Goal: Book appointment/travel/reservation

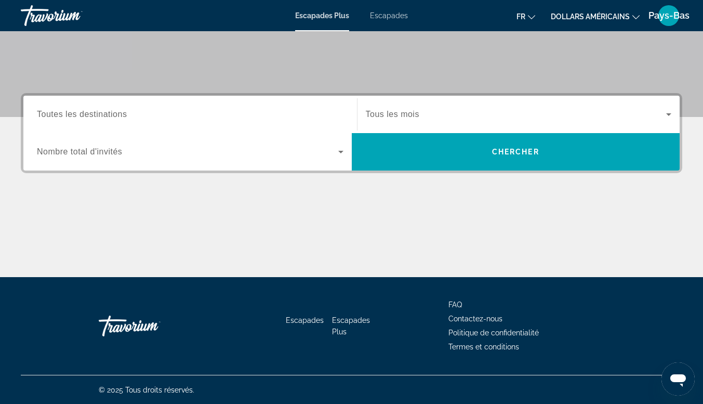
scroll to position [195, 0]
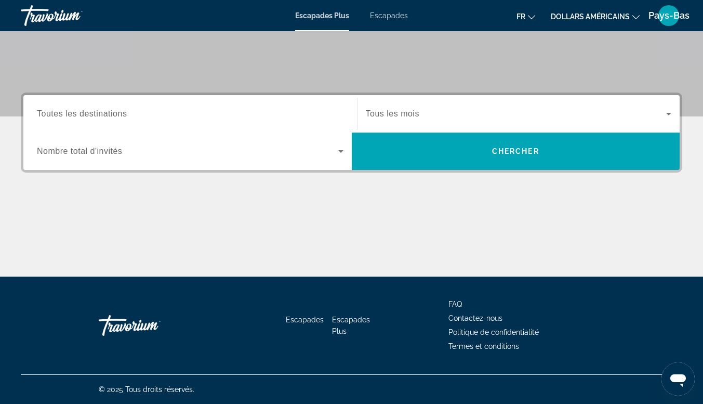
click at [216, 158] on div "Widget de recherche" at bounding box center [190, 151] width 307 height 29
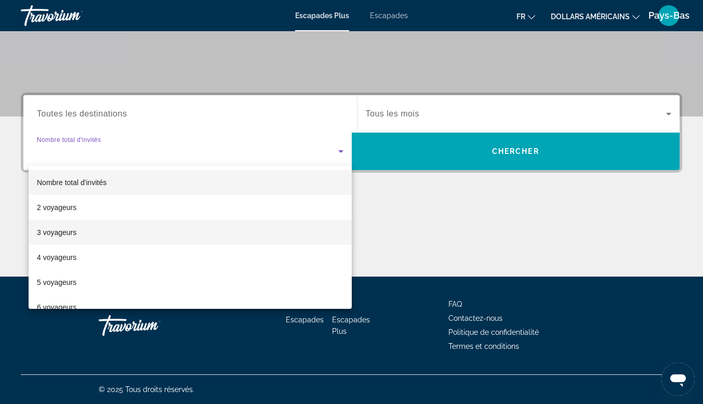
click at [81, 231] on mat-option "3 voyageurs" at bounding box center [190, 232] width 323 height 25
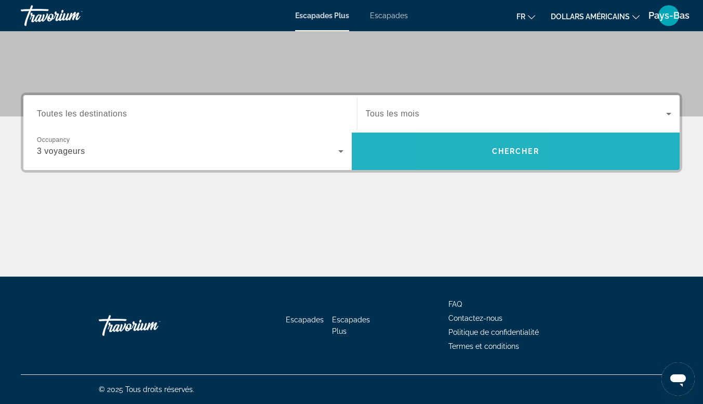
click at [483, 164] on span "Recherche" at bounding box center [516, 151] width 328 height 37
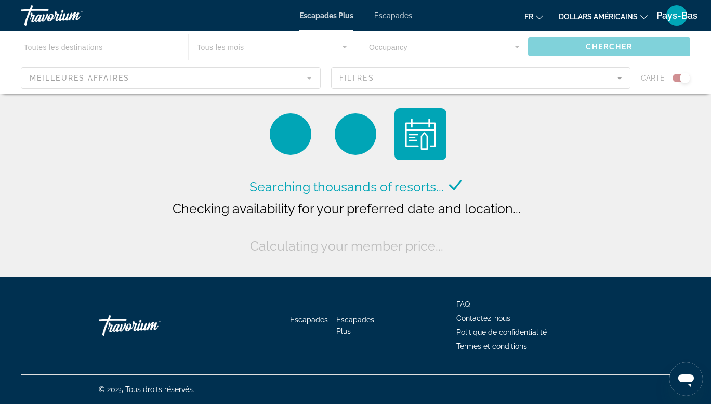
click at [645, 17] on icon "Changer de devise" at bounding box center [643, 17] width 7 height 7
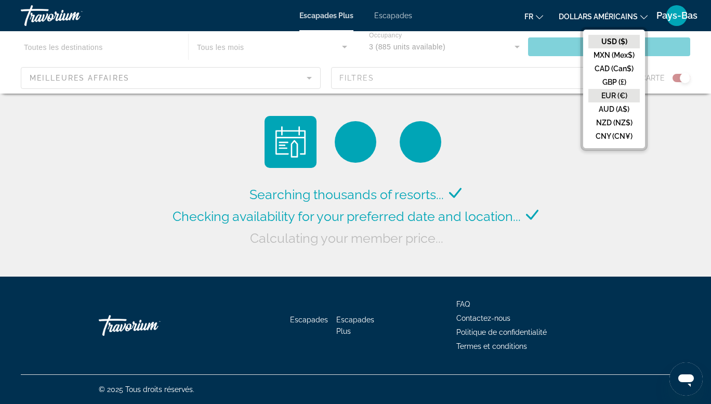
click at [612, 93] on button "EUR (€)" at bounding box center [613, 96] width 51 height 14
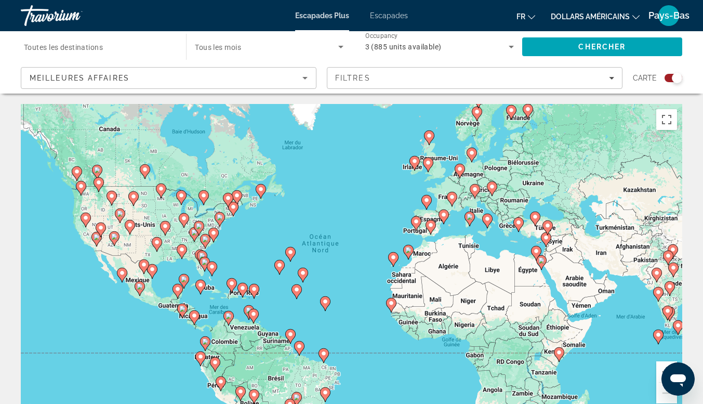
click at [447, 234] on div "Pour activer le glissement avec le clavier, appuyez sur Alt+Entrée. Une fois ce…" at bounding box center [351, 260] width 661 height 312
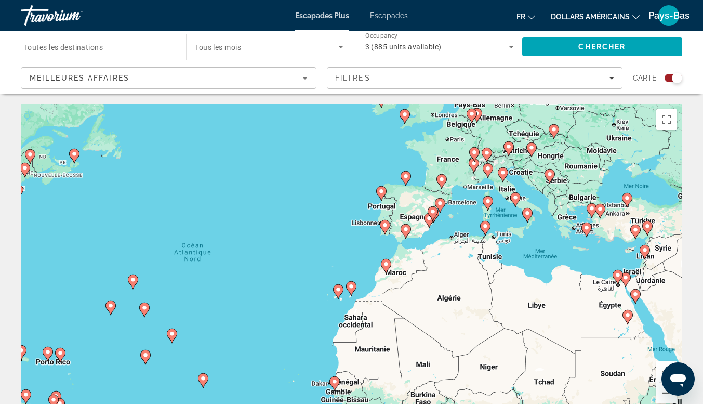
click at [448, 233] on div "Pour activer le glissement avec le clavier, appuyez sur Alt+Entrée. Une fois ce…" at bounding box center [351, 260] width 661 height 312
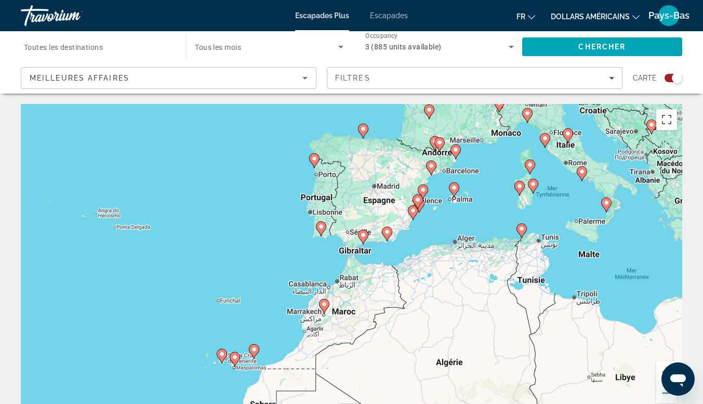
click at [457, 208] on div "Pour activer le glissement avec le clavier, appuyez sur Alt+Entrée. Une fois ce…" at bounding box center [351, 260] width 661 height 312
click at [458, 208] on div "Pour activer le glissement avec le clavier, appuyez sur Alt+Entrée. Une fois ce…" at bounding box center [351, 260] width 661 height 312
click at [457, 208] on div "Pour activer le glissement avec le clavier, appuyez sur Alt+Entrée. Une fois ce…" at bounding box center [351, 260] width 661 height 312
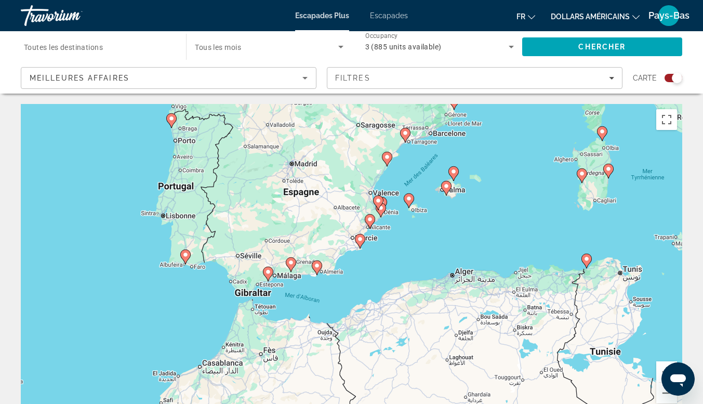
click at [445, 193] on icon "Contenu principal" at bounding box center [446, 188] width 10 height 15
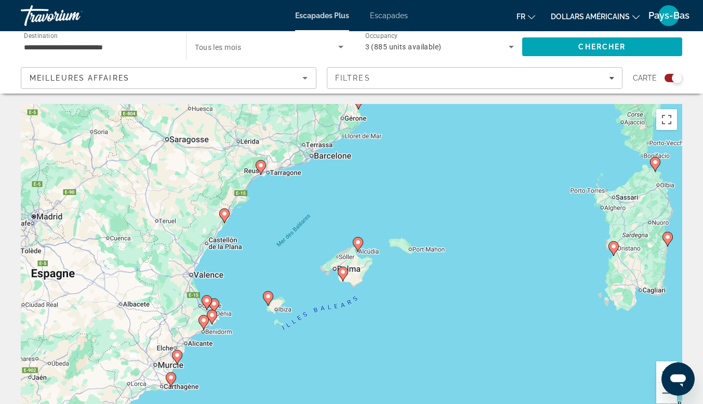
click at [341, 271] on image "Contenu principal" at bounding box center [343, 272] width 6 height 6
type input "**********"
click at [343, 272] on image "Contenu principal" at bounding box center [343, 272] width 6 height 6
click at [344, 271] on div "Pour activer le glissement avec le clavier, appuyez sur Alt+Entrée. Une fois ce…" at bounding box center [351, 260] width 661 height 312
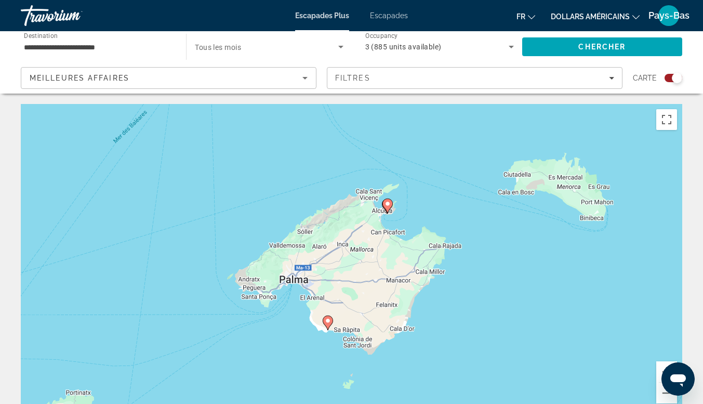
click at [326, 322] on image "Contenu principal" at bounding box center [328, 320] width 6 height 6
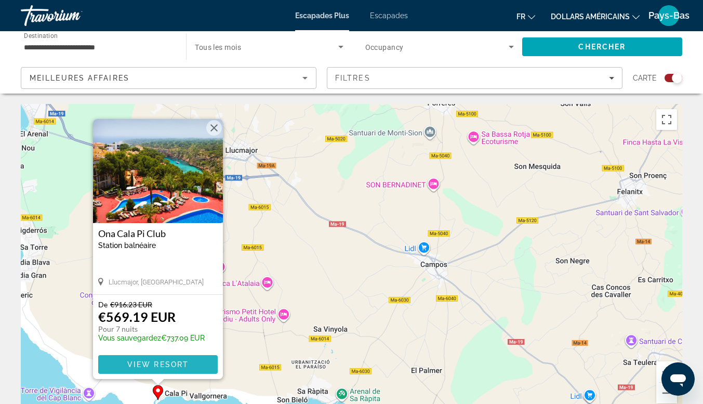
click at [141, 367] on span "View Resort" at bounding box center [157, 364] width 61 height 8
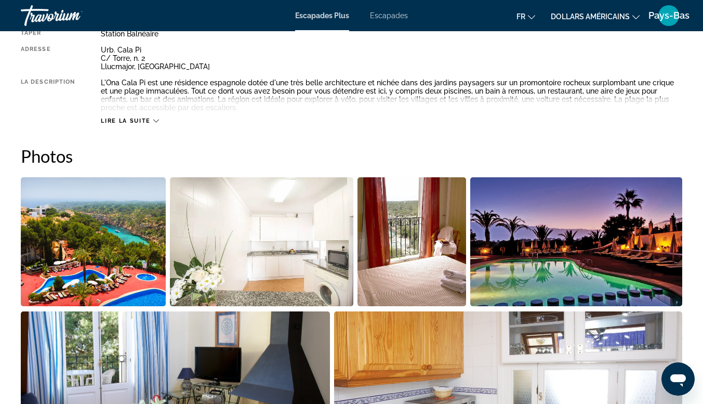
scroll to position [520, 0]
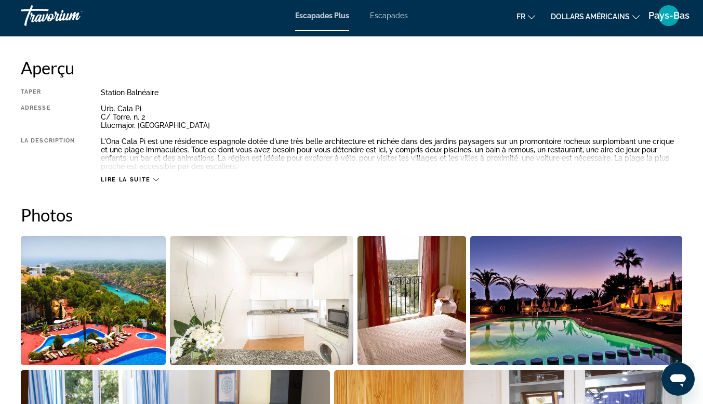
click at [153, 180] on icon "Contenu principal" at bounding box center [156, 180] width 6 height 6
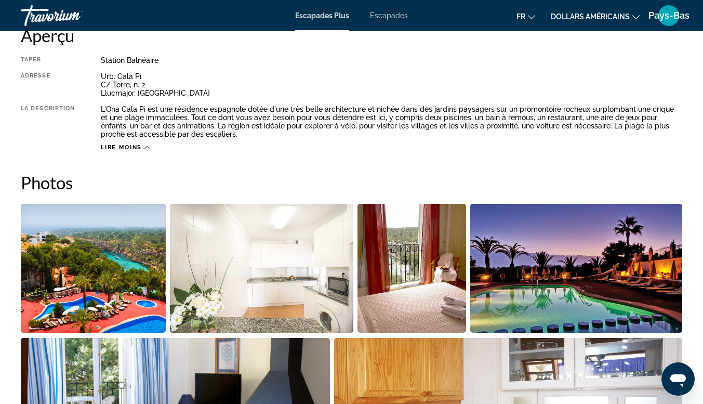
scroll to position [416, 0]
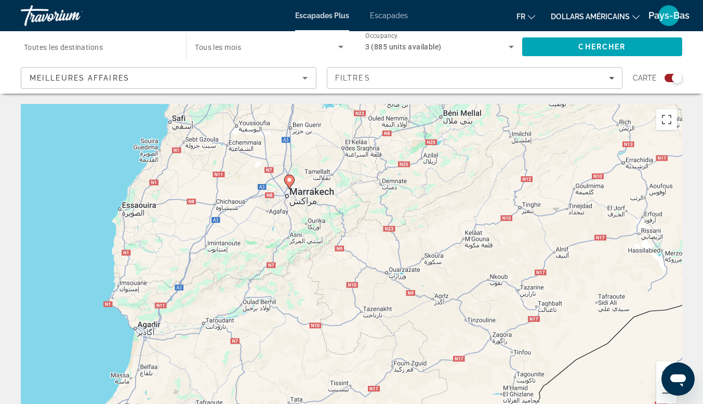
click at [288, 183] on icon "Contenu principal" at bounding box center [288, 182] width 9 height 14
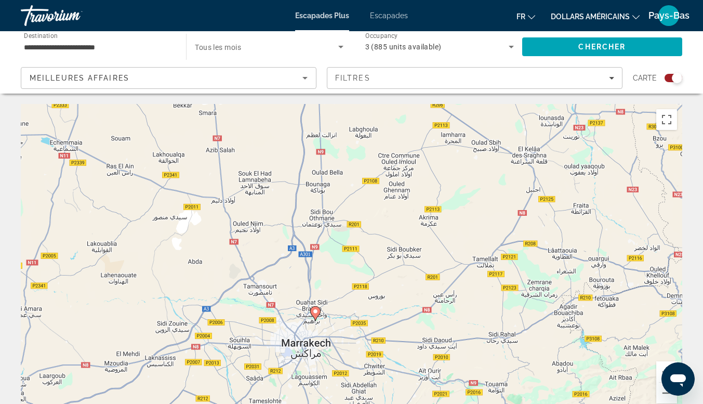
click at [315, 314] on g "Contenu principal" at bounding box center [315, 313] width 10 height 15
type input "**********"
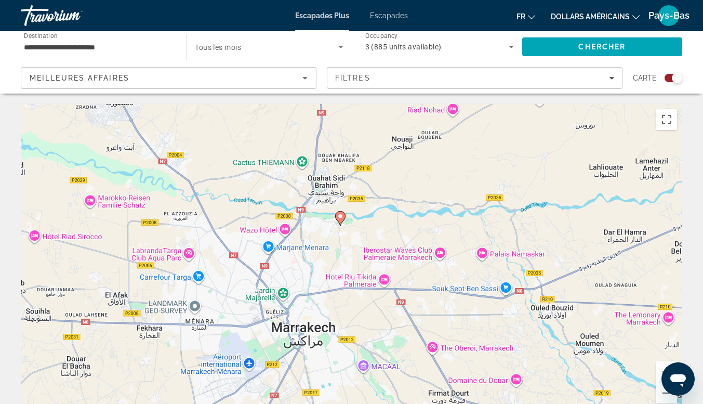
click at [340, 216] on image "Contenu principal" at bounding box center [340, 216] width 6 height 6
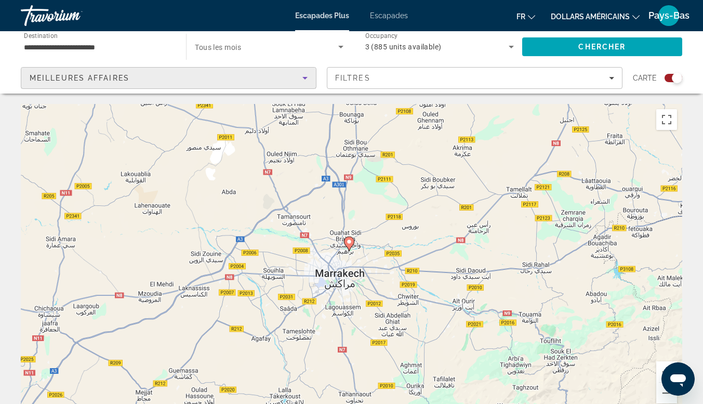
click at [102, 78] on span "Meilleures affaires" at bounding box center [80, 78] width 100 height 8
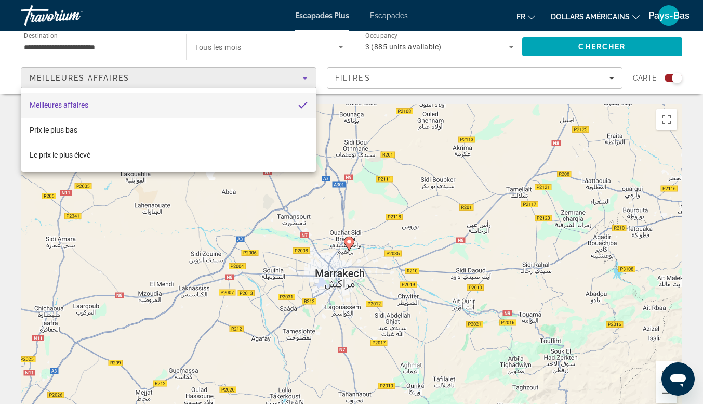
click at [397, 66] on div at bounding box center [351, 202] width 703 height 404
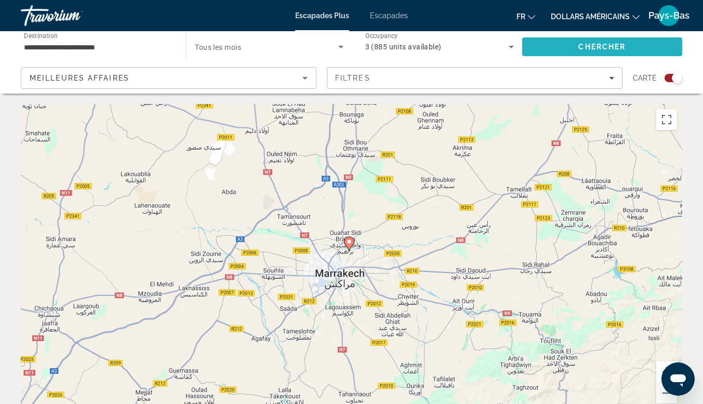
click at [587, 43] on span "Chercher" at bounding box center [601, 47] width 47 height 8
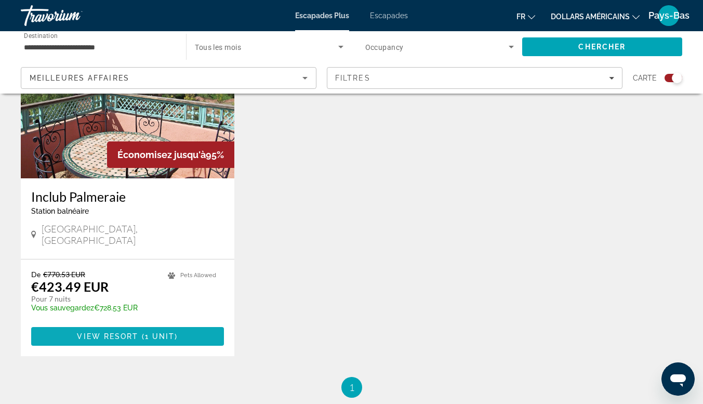
scroll to position [468, 0]
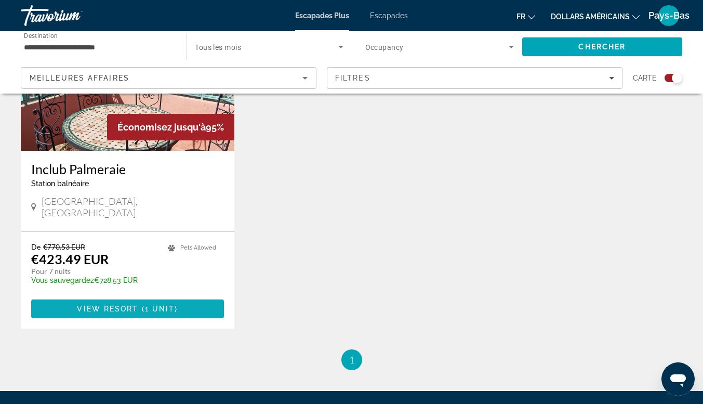
click at [163, 305] on span "1 unit" at bounding box center [160, 309] width 30 height 8
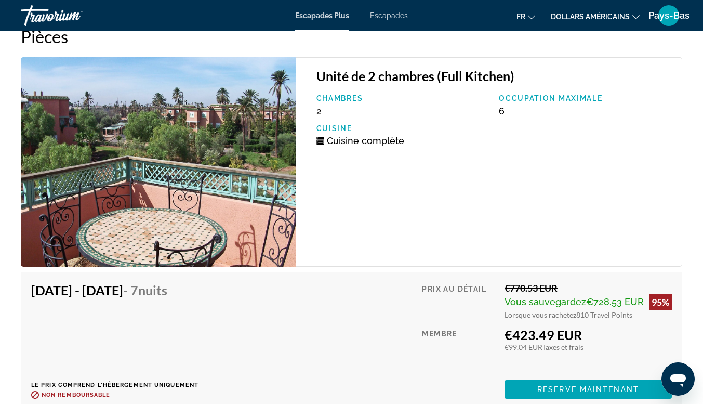
scroll to position [1923, 0]
